Goal: Task Accomplishment & Management: Manage account settings

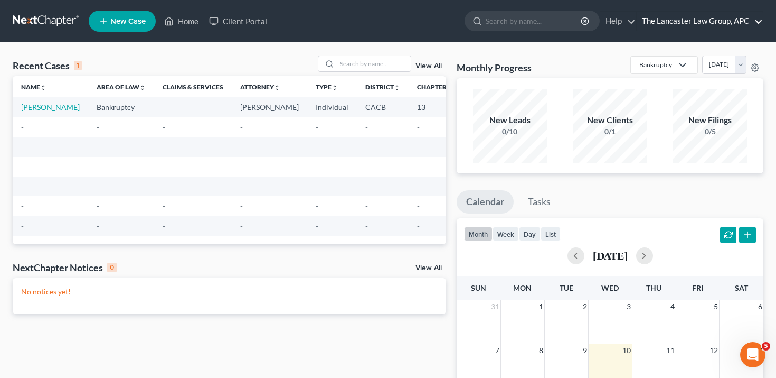
click at [678, 25] on link "The Lancaster Law Group, APC" at bounding box center [700, 21] width 126 height 19
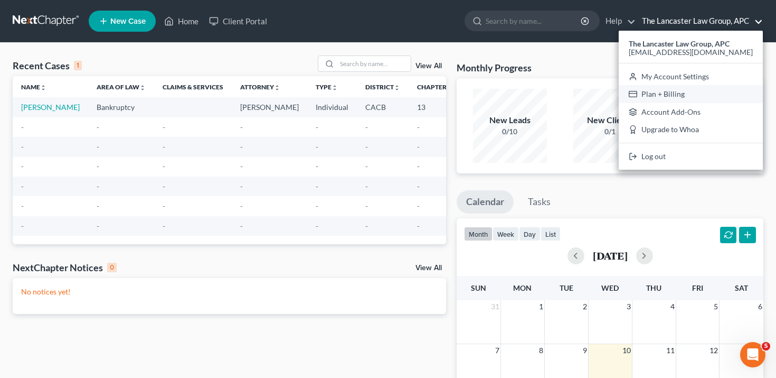
click at [646, 94] on link "Plan + Billing" at bounding box center [691, 94] width 144 height 18
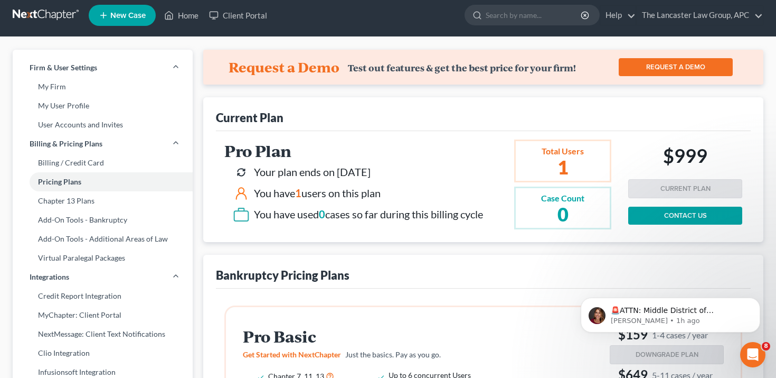
scroll to position [7, 0]
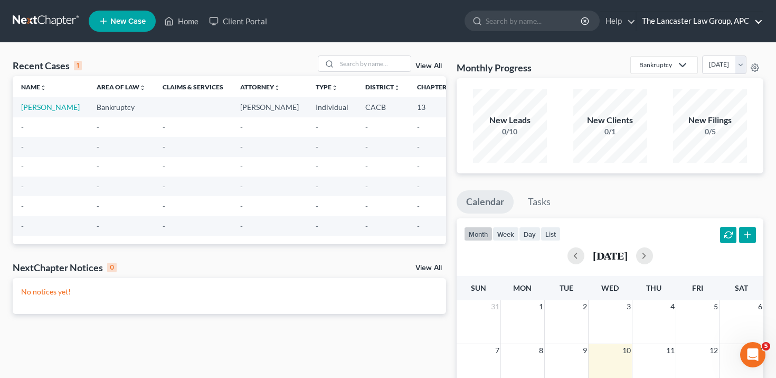
click at [710, 12] on link "The Lancaster Law Group, APC" at bounding box center [700, 21] width 126 height 19
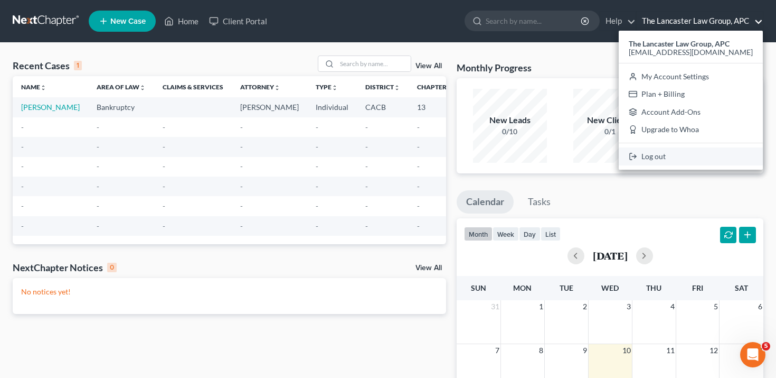
click at [690, 155] on link "Log out" at bounding box center [691, 156] width 144 height 18
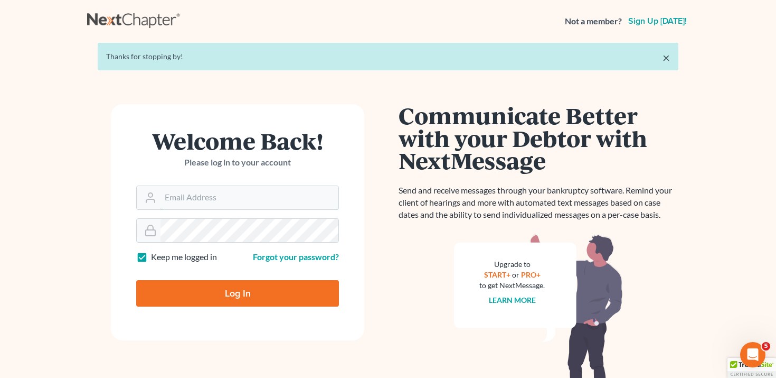
type input "emma@nextchapterbk.com"
click at [256, 302] on input "Log In" at bounding box center [237, 293] width 203 height 26
type input "Thinking..."
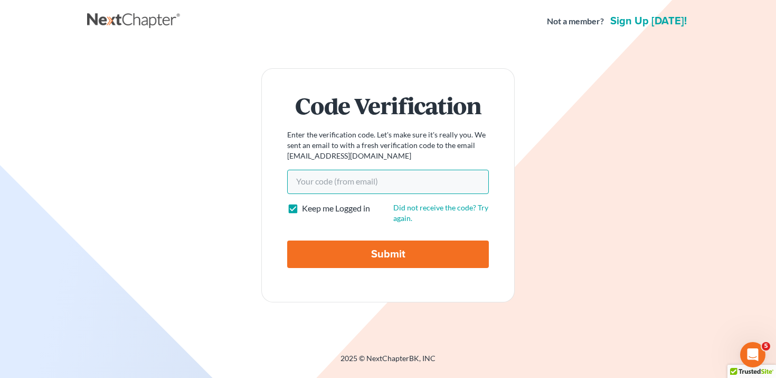
click at [382, 184] on input "Your code(from email)" at bounding box center [388, 181] width 202 height 24
paste input "8d7b1c"
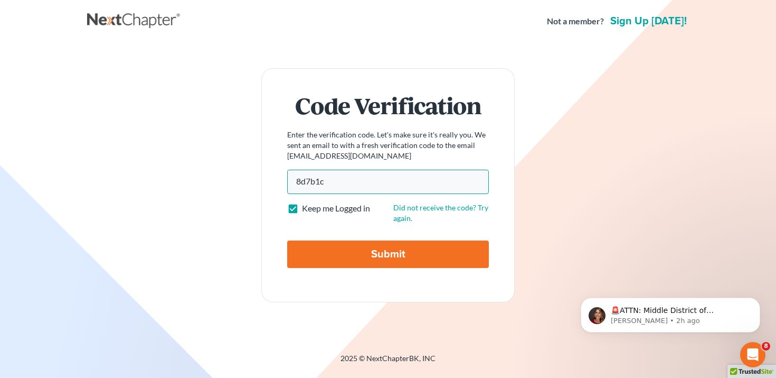
type input "8d7b1c"
click at [402, 249] on input "Submit" at bounding box center [388, 253] width 202 height 27
type input "Thinking..."
